Goal: Task Accomplishment & Management: Manage account settings

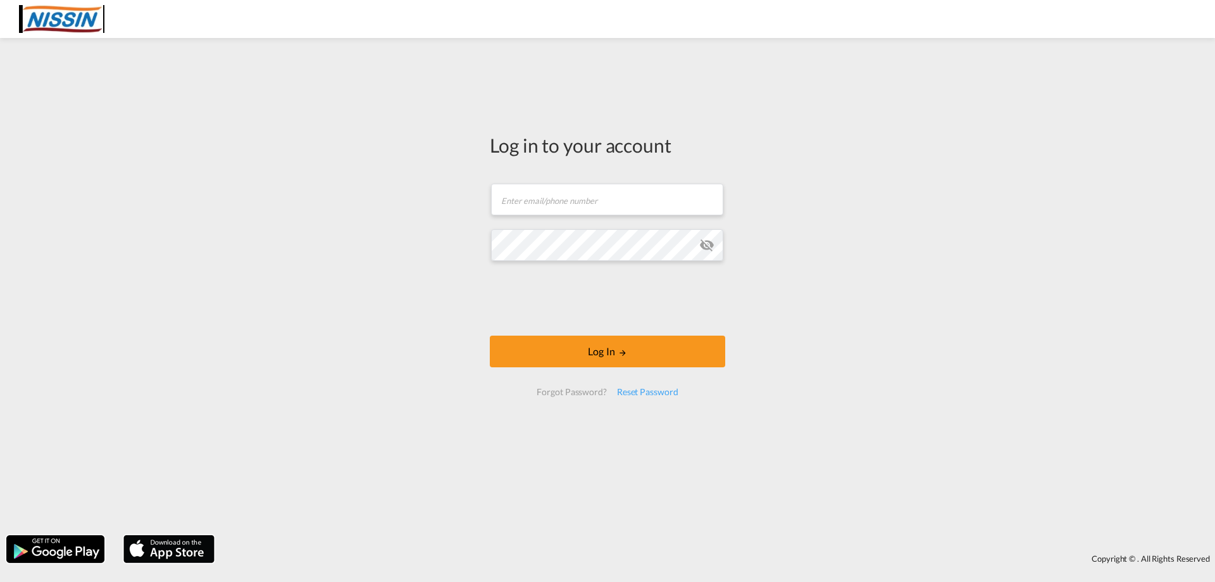
click at [1081, 156] on div "Log in to your account Email field is required Password field is required Log I…" at bounding box center [607, 286] width 1215 height 484
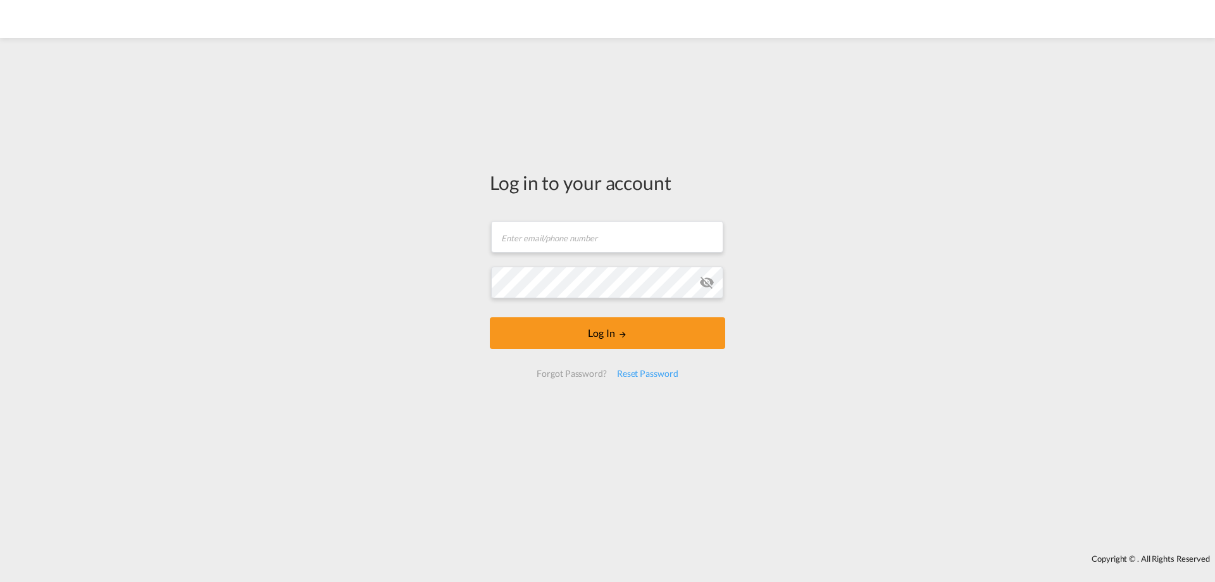
click at [191, 309] on div "Log in to your account Email field is required Password field is required Log I…" at bounding box center [607, 295] width 1215 height 503
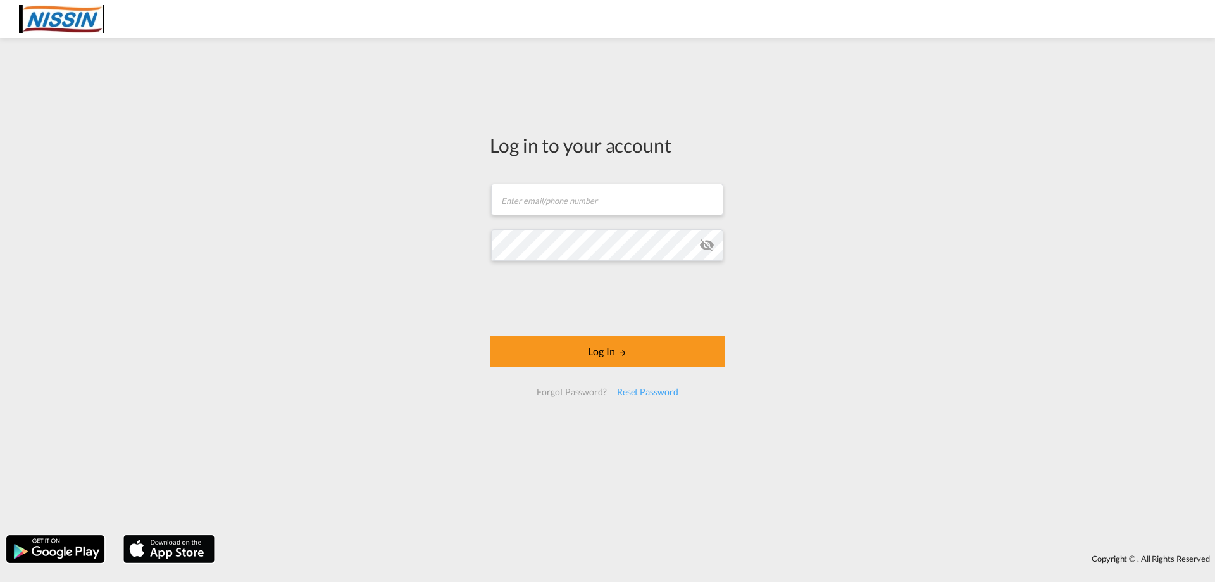
click at [185, 304] on div "Log in to your account Email field is required Password field is required Log I…" at bounding box center [607, 286] width 1215 height 484
click at [611, 172] on form "Email field is required Password field is required Log In Forgot Password? Rese…" at bounding box center [607, 289] width 235 height 237
click at [616, 183] on md-input-container "Email field is required" at bounding box center [607, 199] width 235 height 34
click at [630, 223] on form "Email field is required Password field is required Log In Forgot Password? Rese…" at bounding box center [607, 289] width 235 height 237
click at [621, 194] on input "text" at bounding box center [607, 200] width 232 height 32
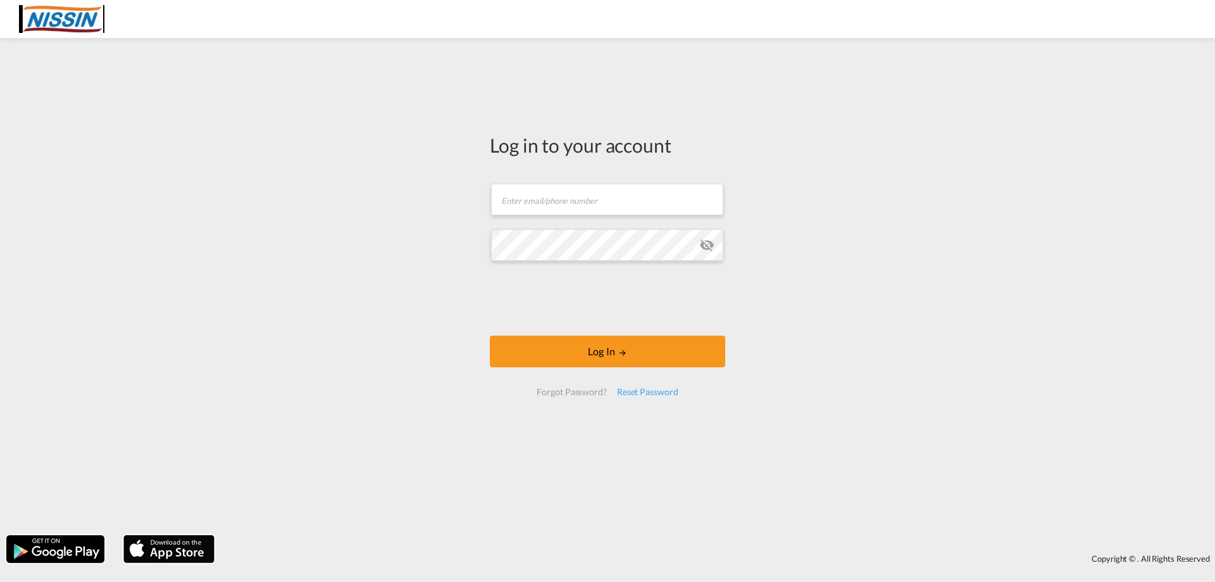
click at [392, 152] on div "Log in to your account Email field is required Password field is required Log I…" at bounding box center [607, 286] width 1215 height 484
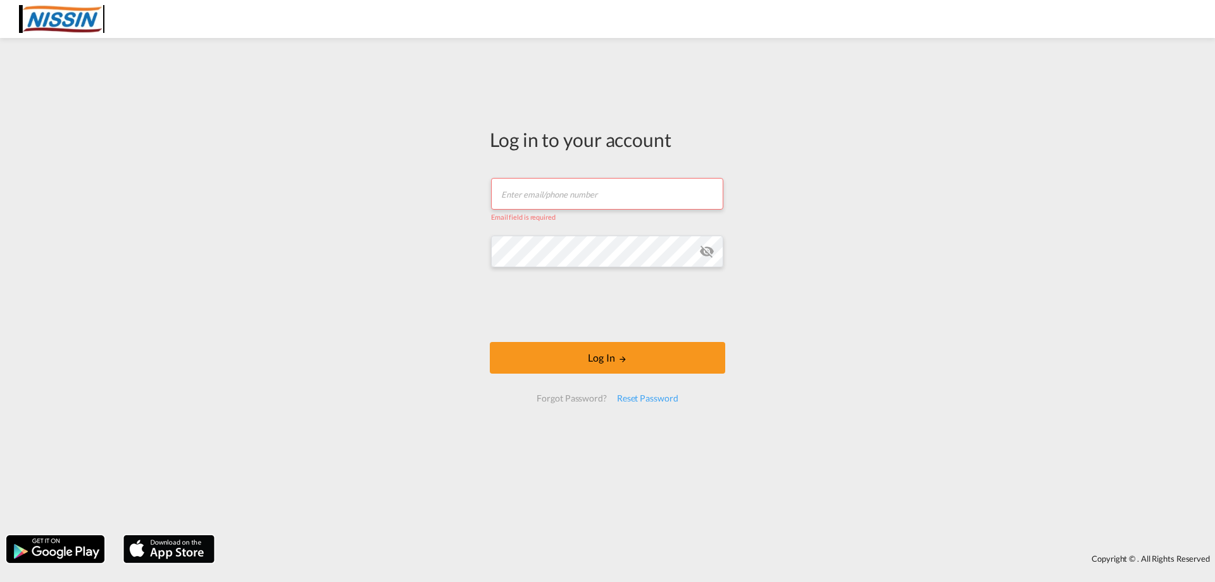
click at [570, 189] on input "text" at bounding box center [607, 194] width 232 height 32
type input "[EMAIL_ADDRESS][DOMAIN_NAME]"
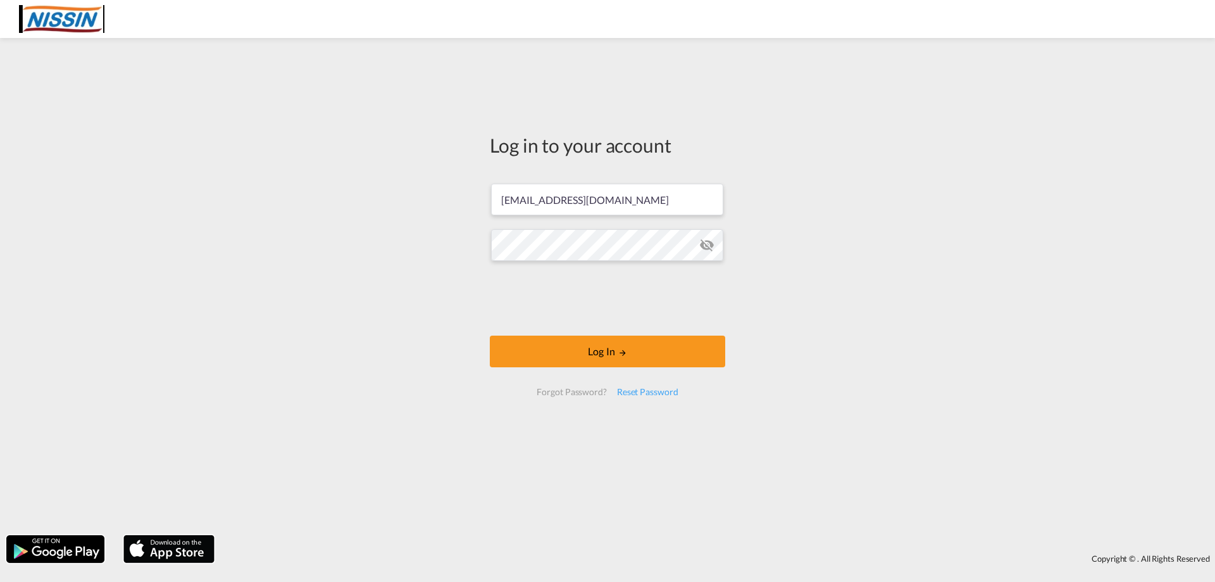
click at [282, 347] on div "Log in to your account [EMAIL_ADDRESS][DOMAIN_NAME] Log In Forgot Password? Res…" at bounding box center [607, 286] width 1215 height 484
click at [597, 360] on button "Log In" at bounding box center [607, 351] width 235 height 32
